Goal: Find specific page/section: Find specific page/section

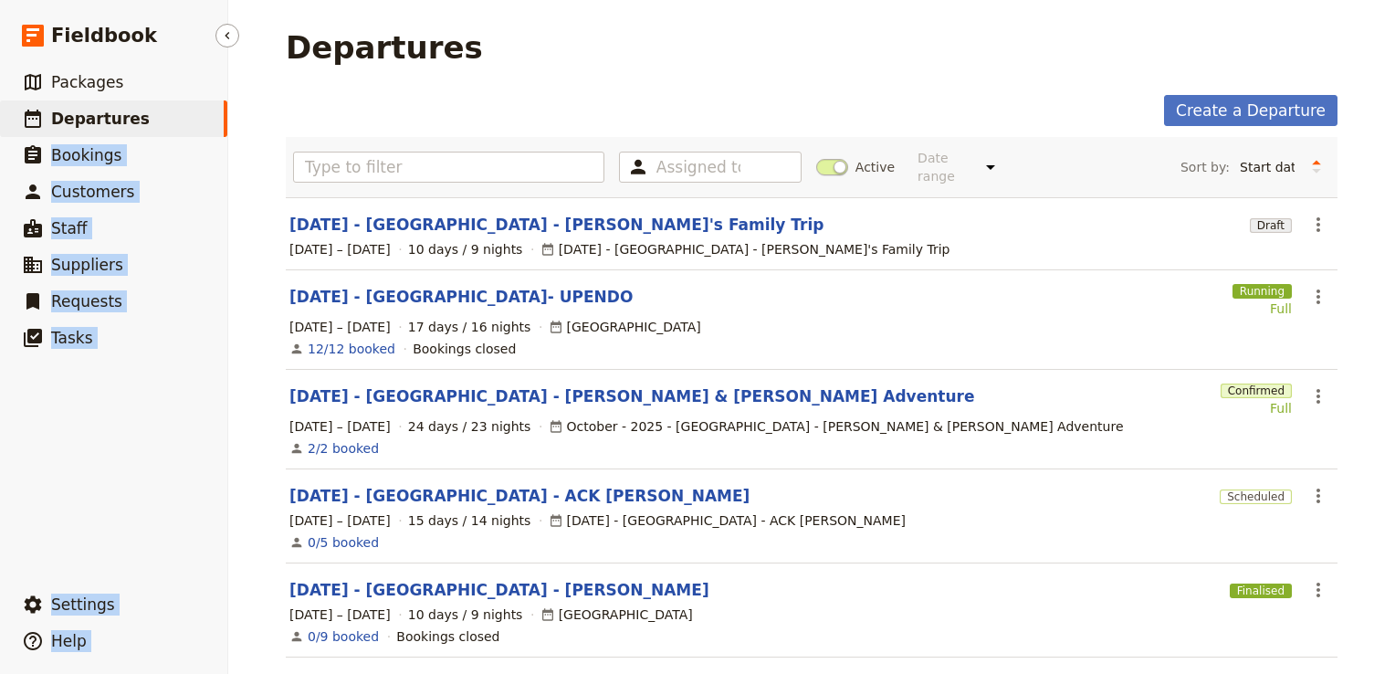
click at [157, 100] on link "​ Departures" at bounding box center [113, 118] width 227 height 37
click at [145, 115] on link "​ Departures" at bounding box center [113, 118] width 227 height 37
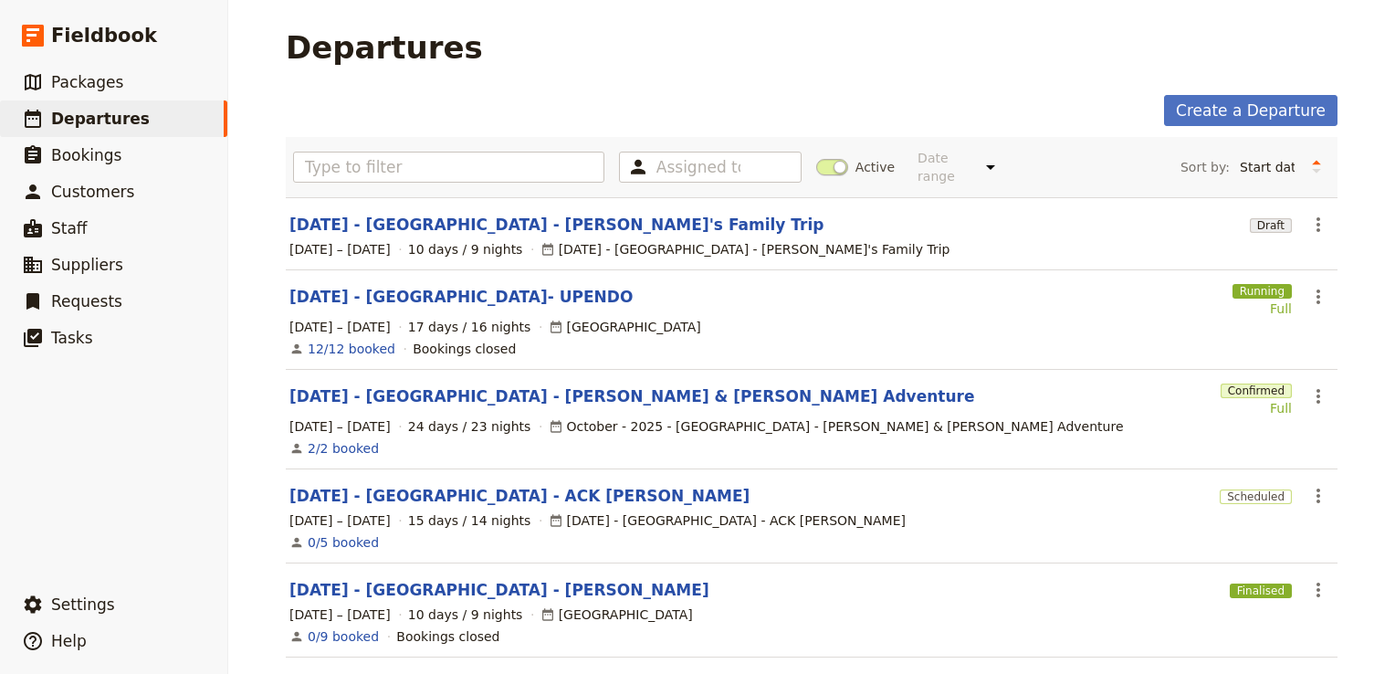
click at [641, 101] on div "Create a Departure" at bounding box center [812, 110] width 1052 height 31
click at [135, 115] on link "​ Departures" at bounding box center [113, 118] width 227 height 37
click at [466, 286] on link "[DATE] - [GEOGRAPHIC_DATA]- UPENDO" at bounding box center [460, 297] width 343 height 22
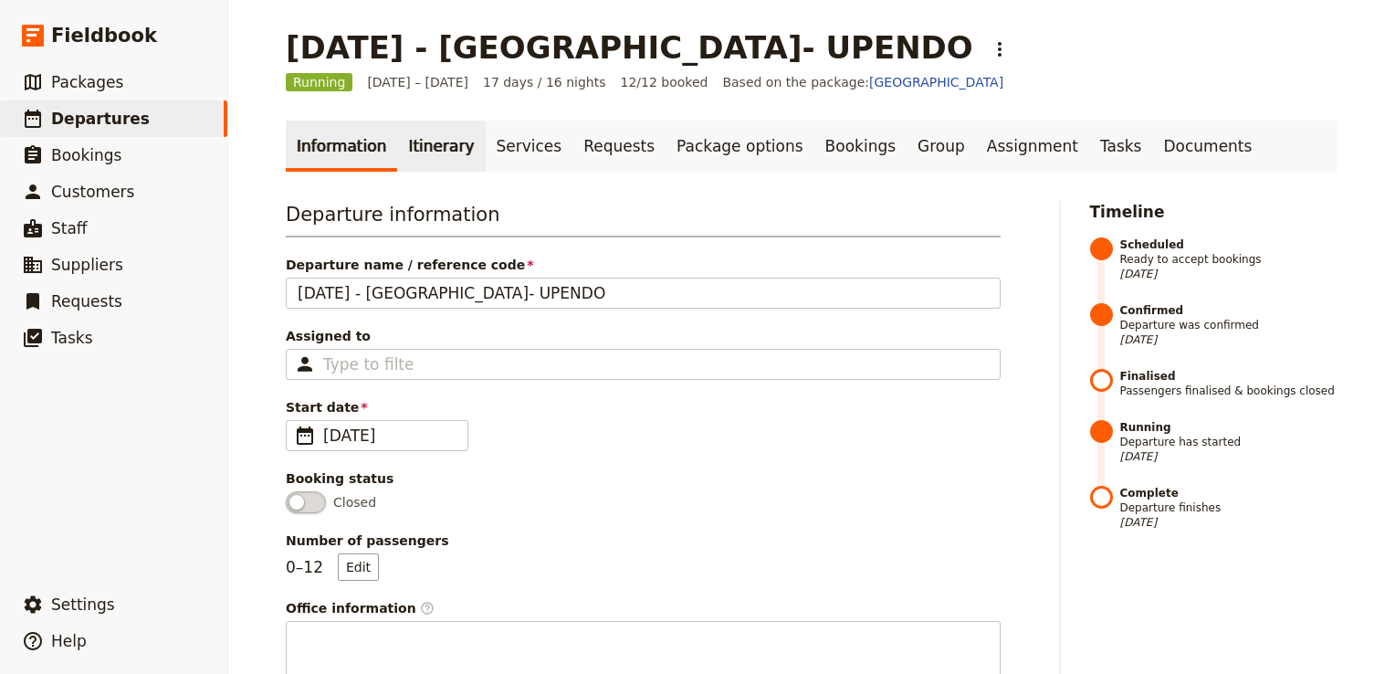
click at [438, 157] on link "Itinerary" at bounding box center [441, 146] width 88 height 51
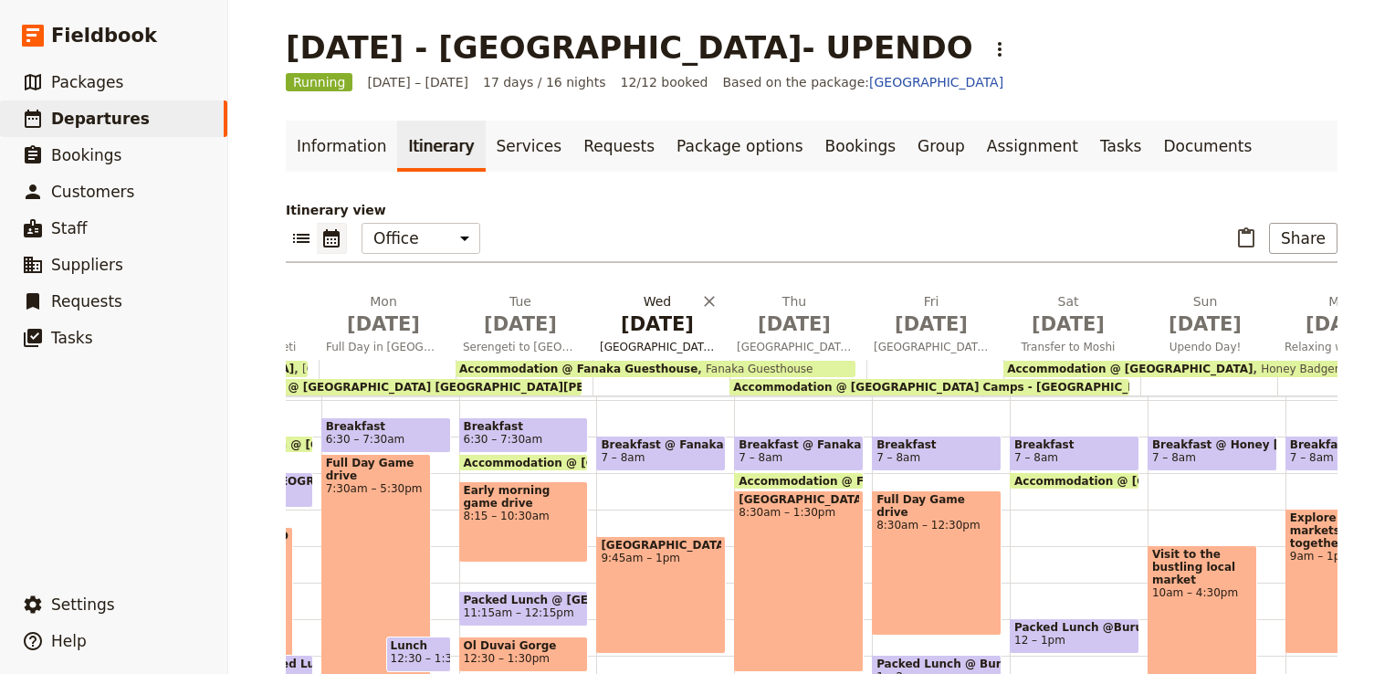
scroll to position [0, 423]
